Goal: Share content

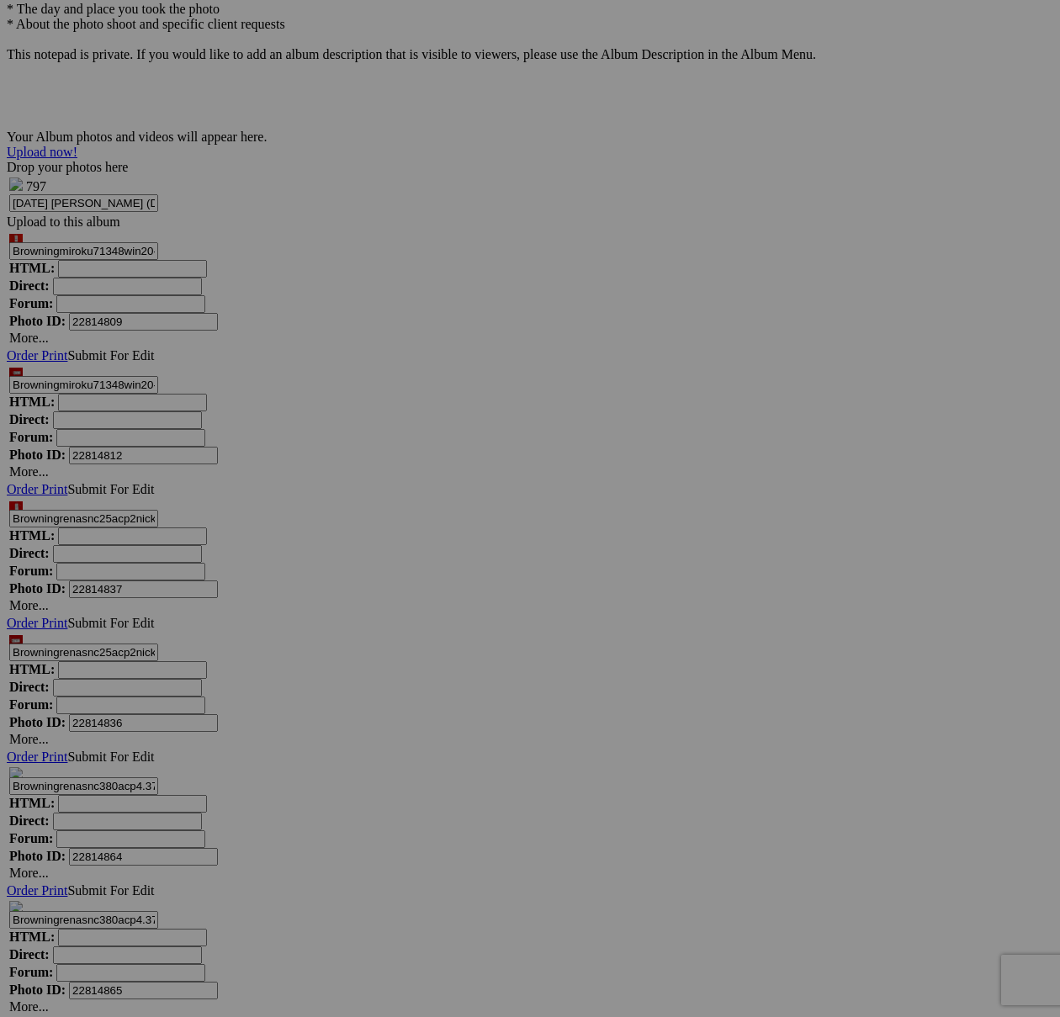
scroll to position [7266, 0]
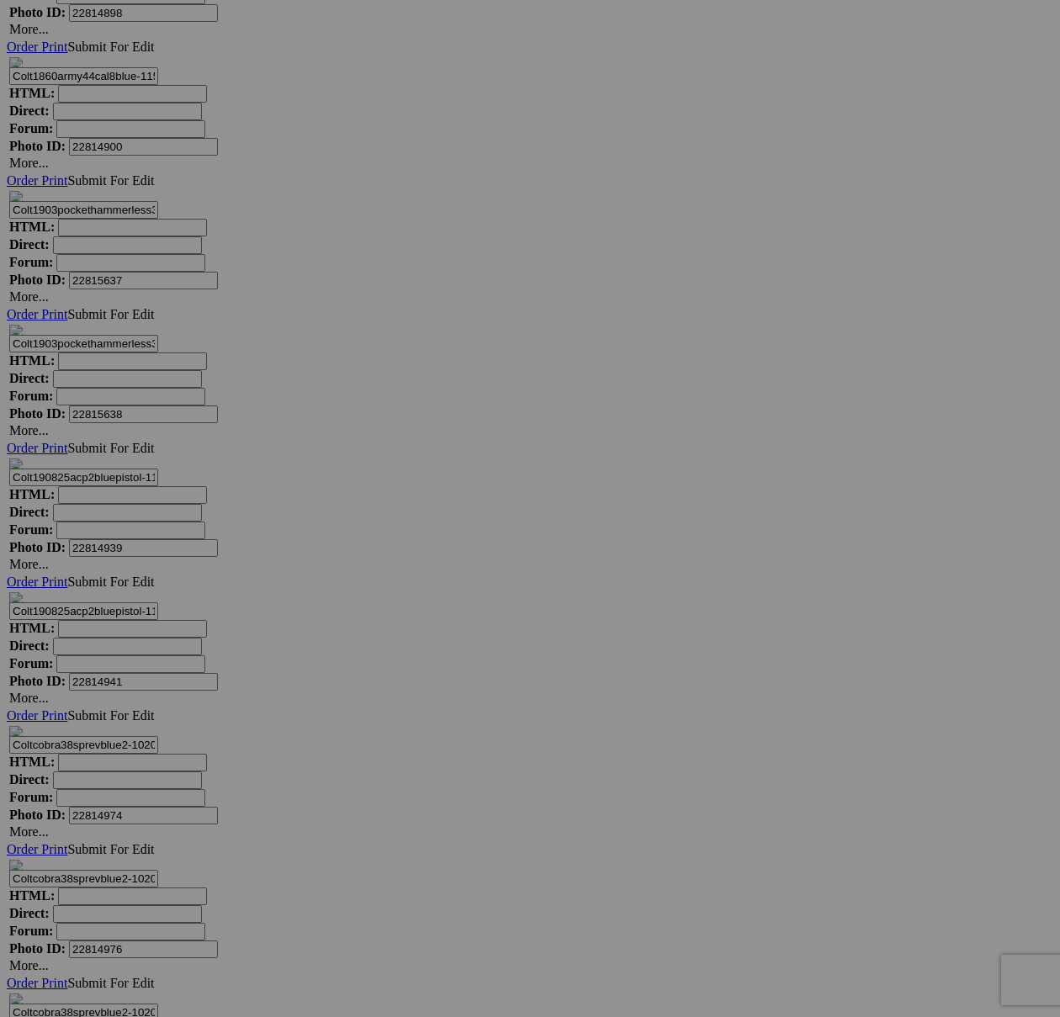
scroll to position [8464, 0]
type textarea "<!-- [DOMAIN_NAME] image hosting. HTML Bulk Share code Starts Here --> <div sty…"
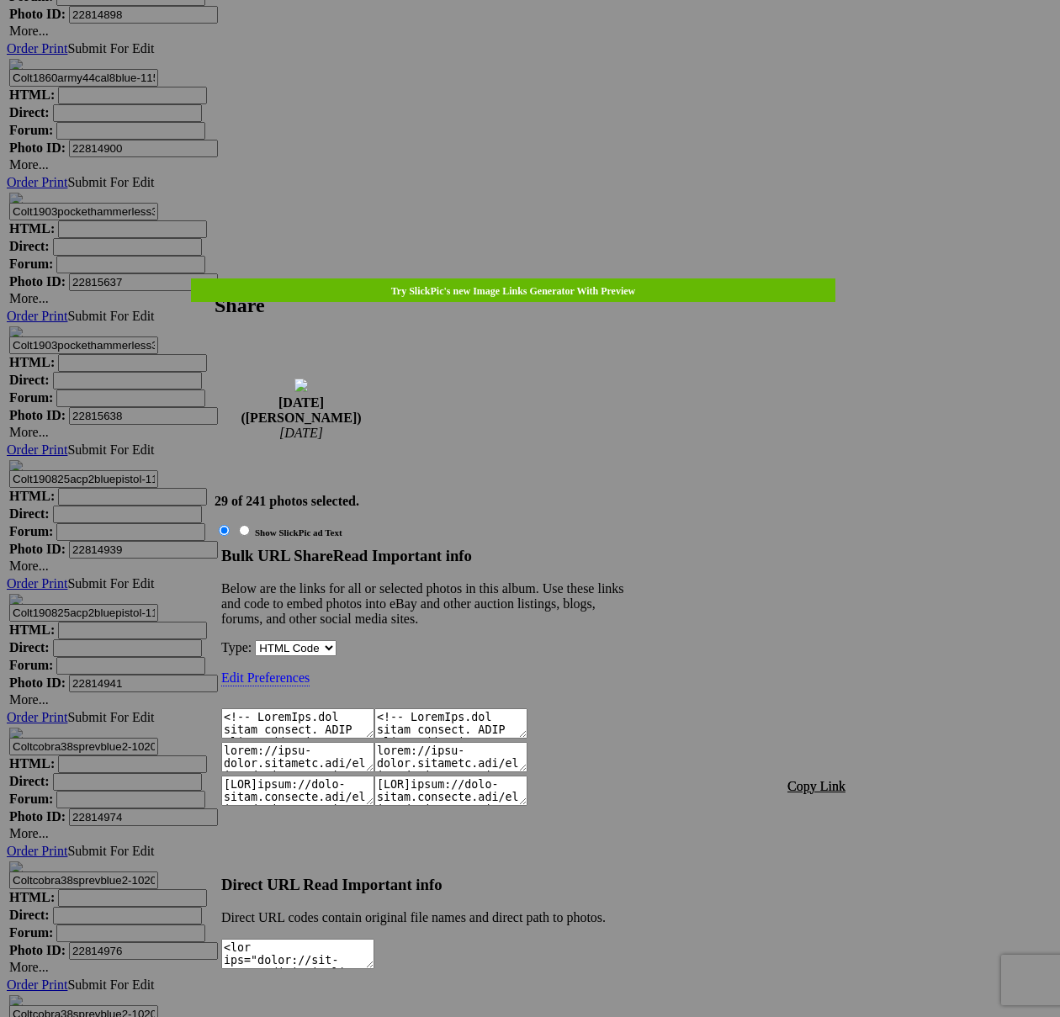
click at [825, 779] on span "Copy Link" at bounding box center [816, 786] width 58 height 14
click at [551, 43] on div at bounding box center [530, 508] width 1060 height 1017
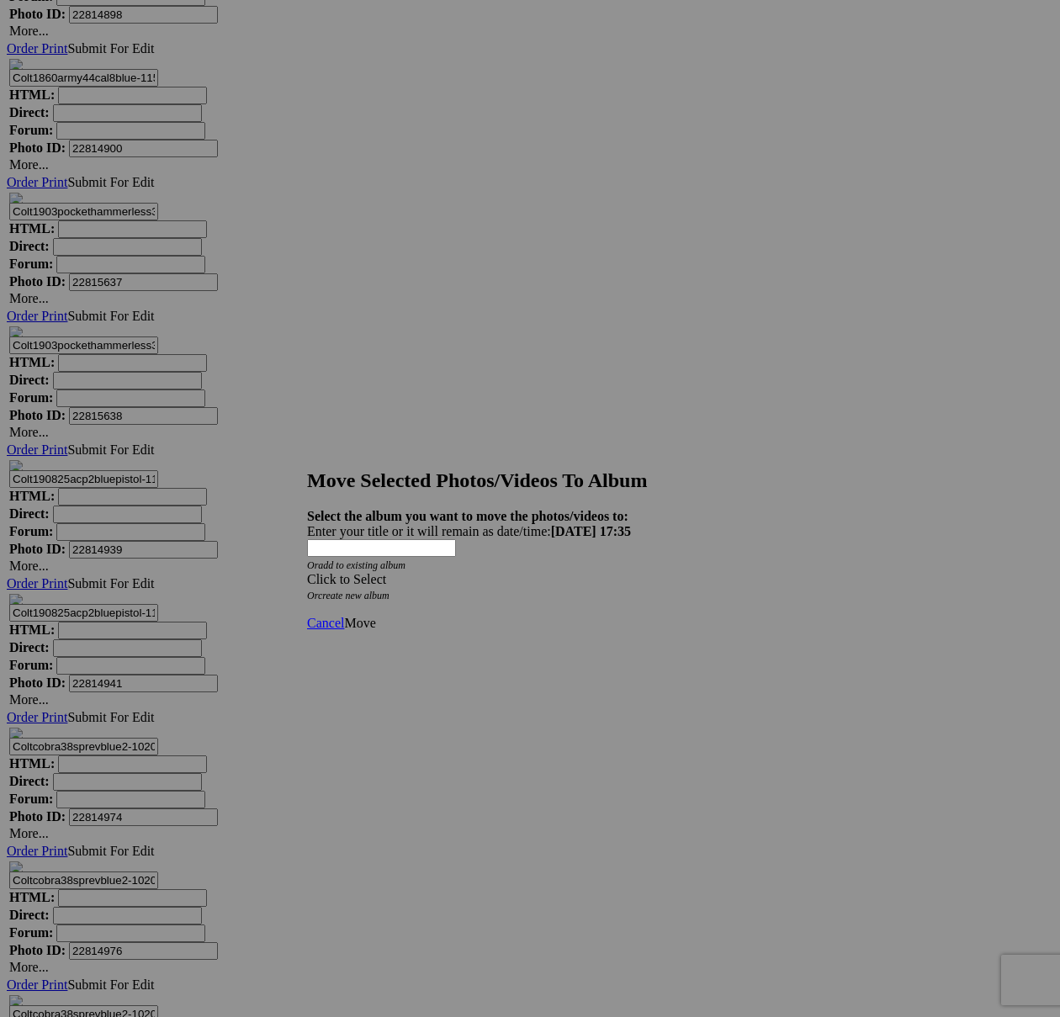
click at [307, 572] on span at bounding box center [307, 579] width 0 height 14
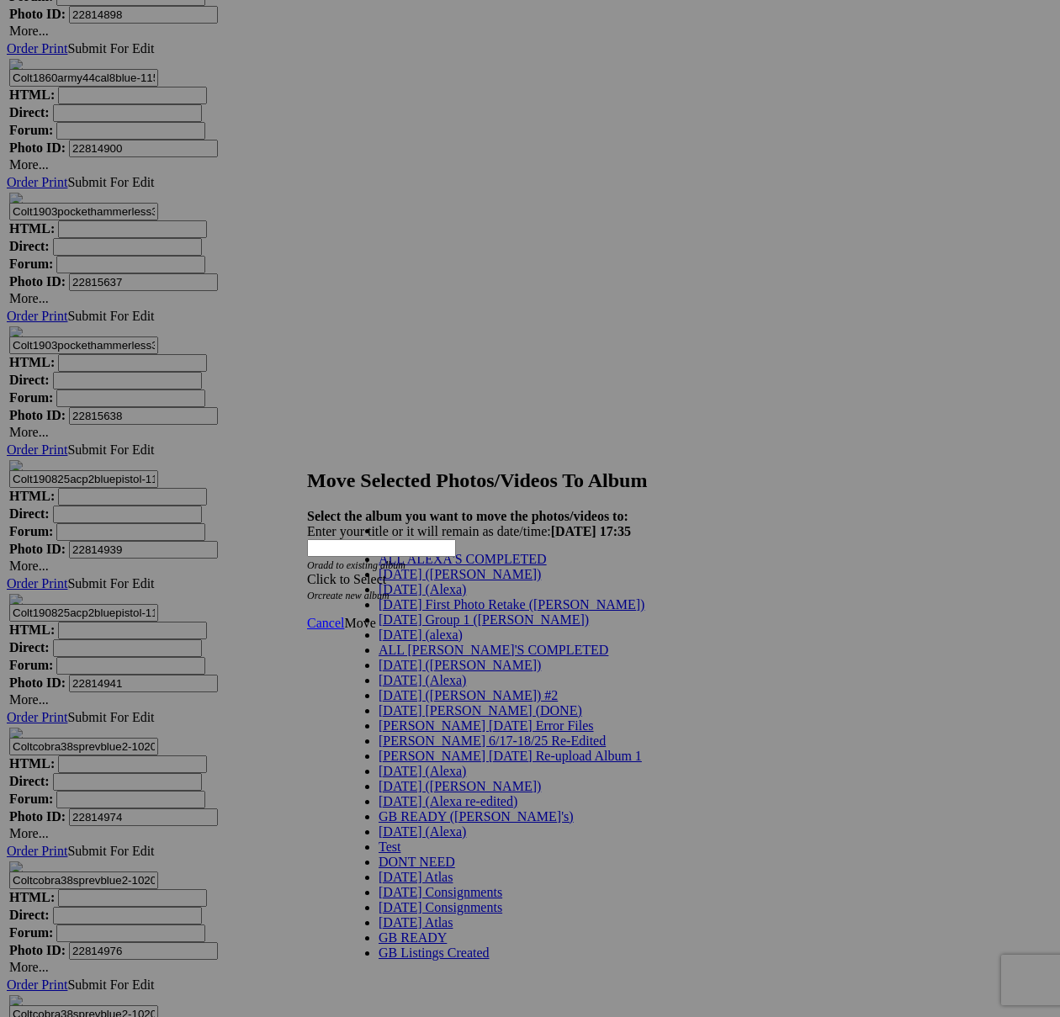
click at [384, 581] on span "[DATE] ([PERSON_NAME])" at bounding box center [460, 574] width 162 height 14
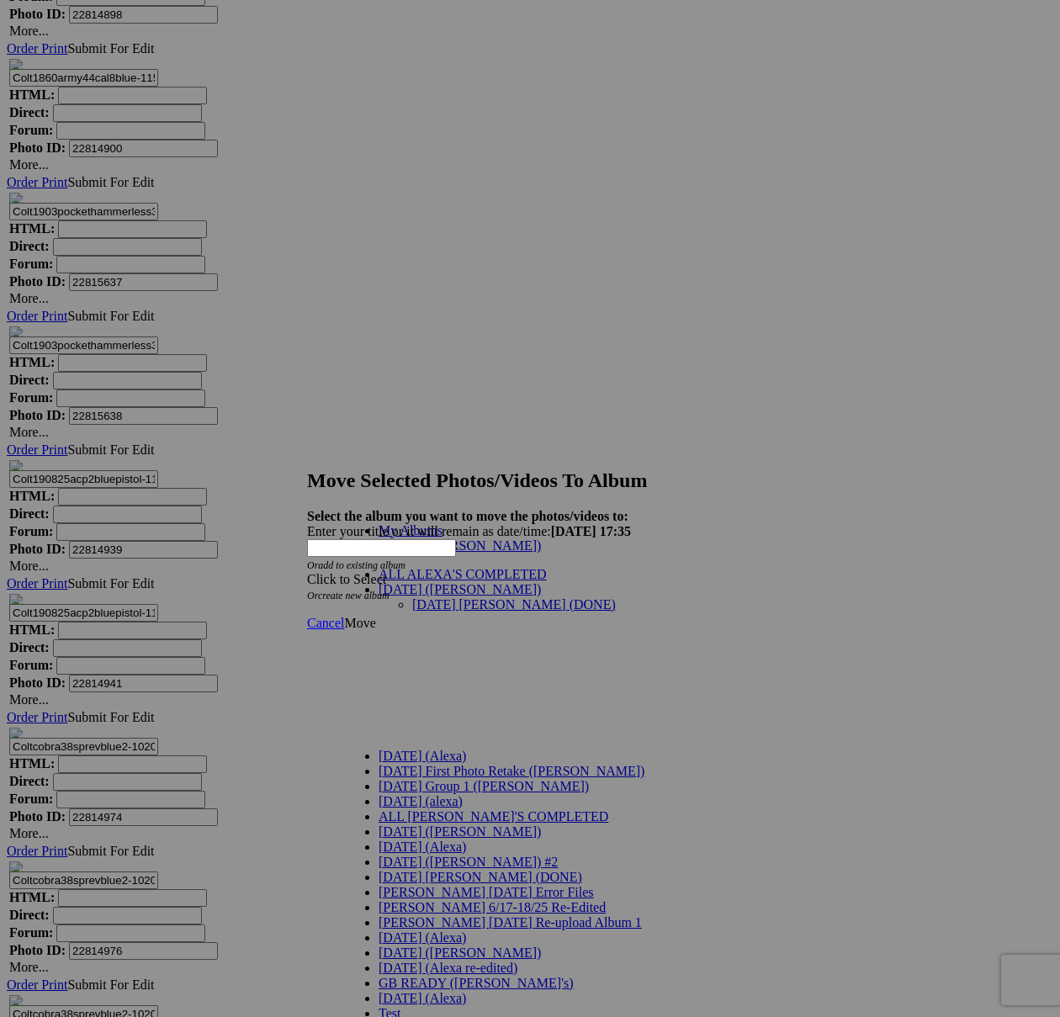
click at [561, 597] on link "[DATE] [PERSON_NAME] (DONE)" at bounding box center [514, 604] width 204 height 14
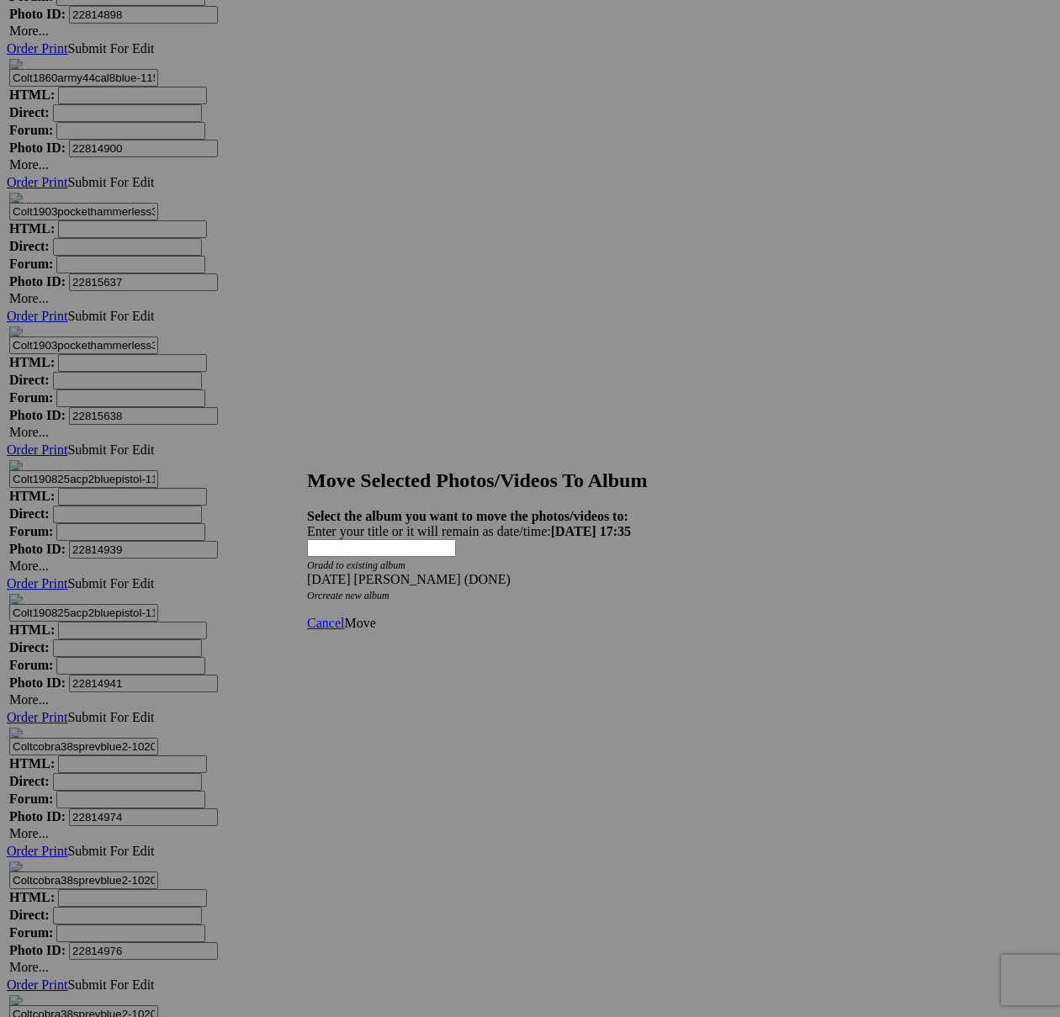
click at [375, 616] on span "Move" at bounding box center [359, 623] width 31 height 14
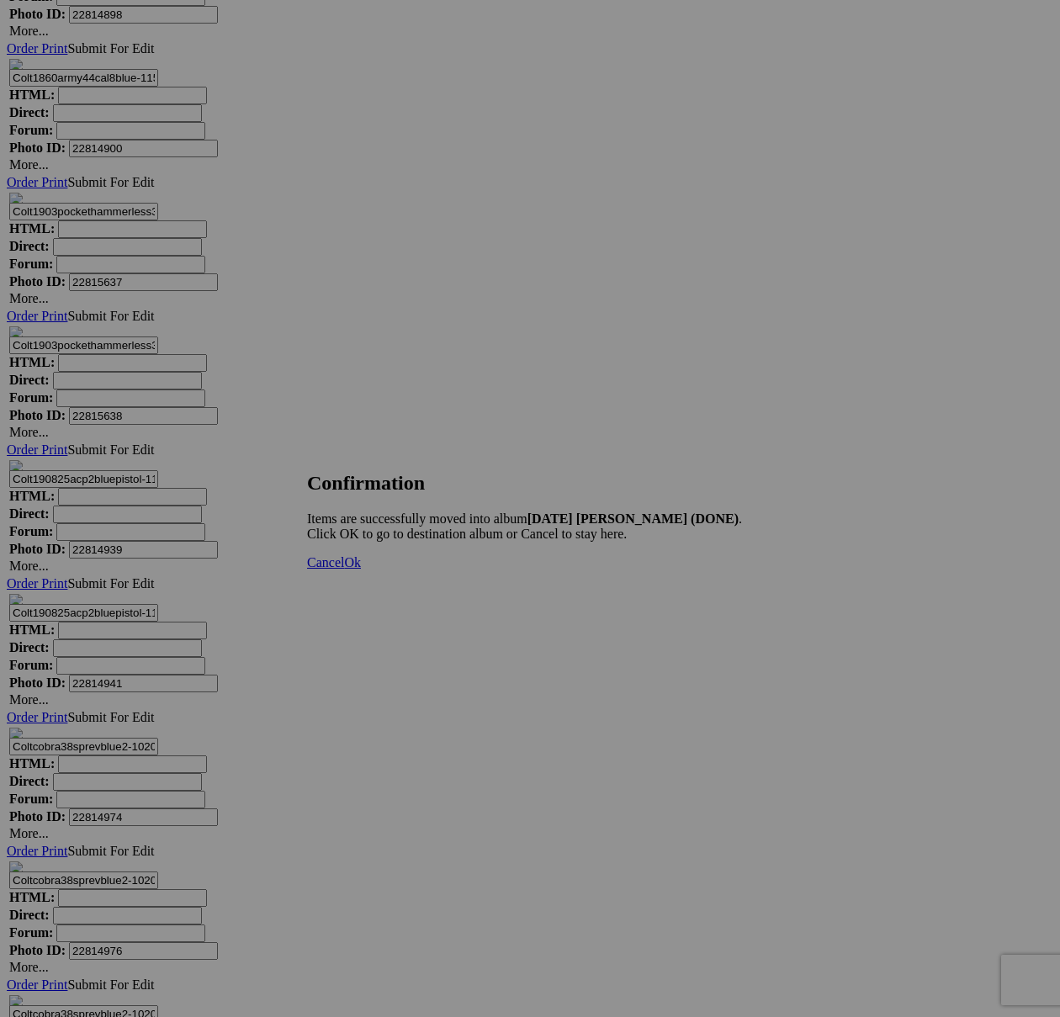
click at [344, 569] on span "Cancel" at bounding box center [325, 562] width 37 height 14
